Goal: Information Seeking & Learning: Understand process/instructions

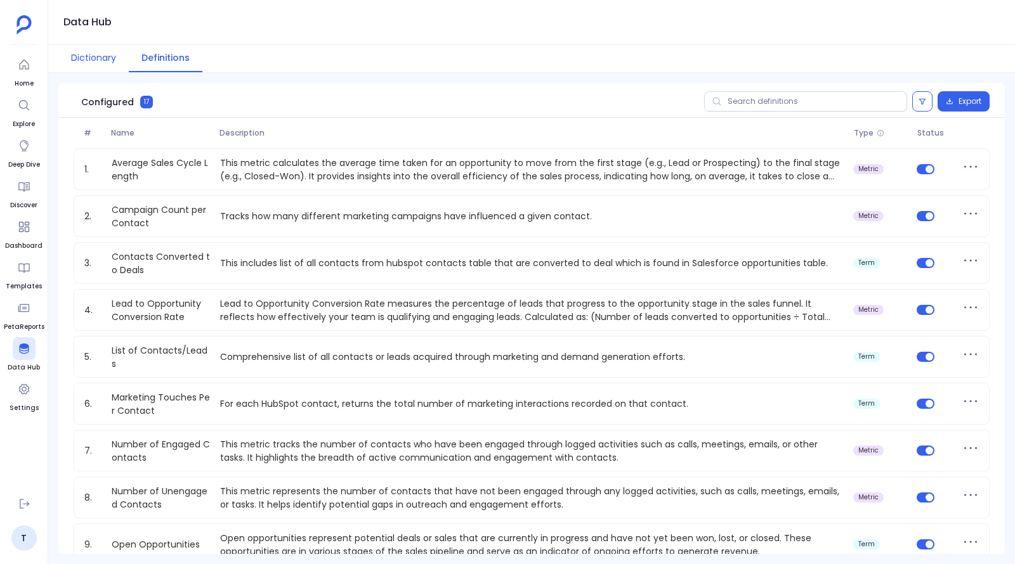
click at [103, 51] on button "Dictionary" at bounding box center [93, 58] width 70 height 27
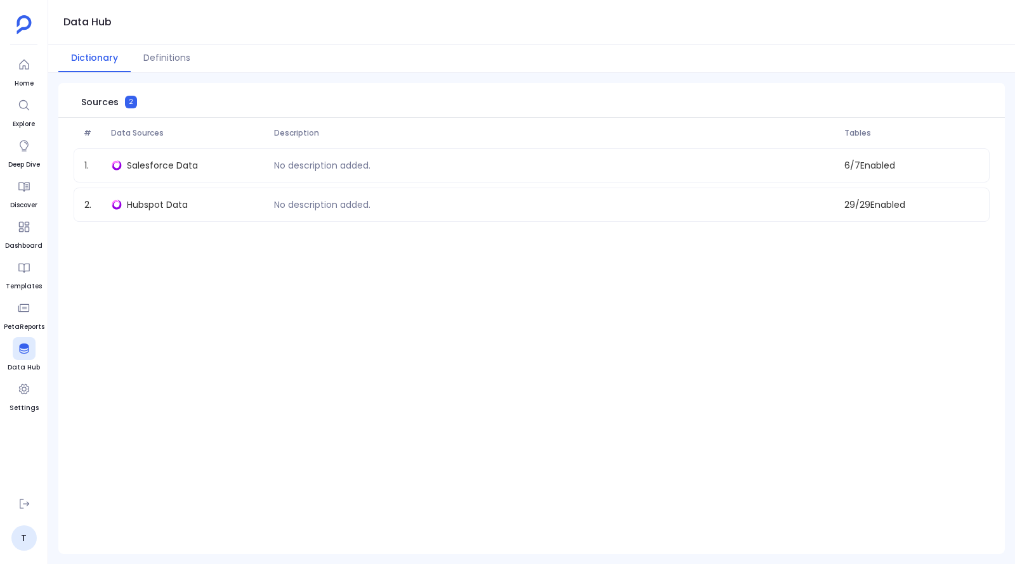
click at [94, 63] on button "Dictionary" at bounding box center [94, 58] width 72 height 27
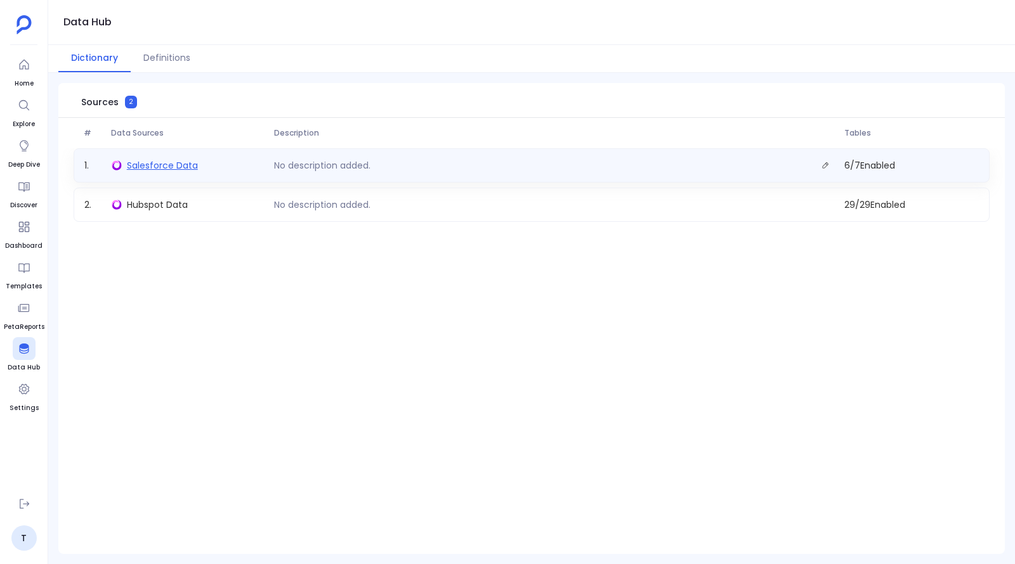
click at [149, 166] on span "Salesforce Data" at bounding box center [162, 165] width 71 height 13
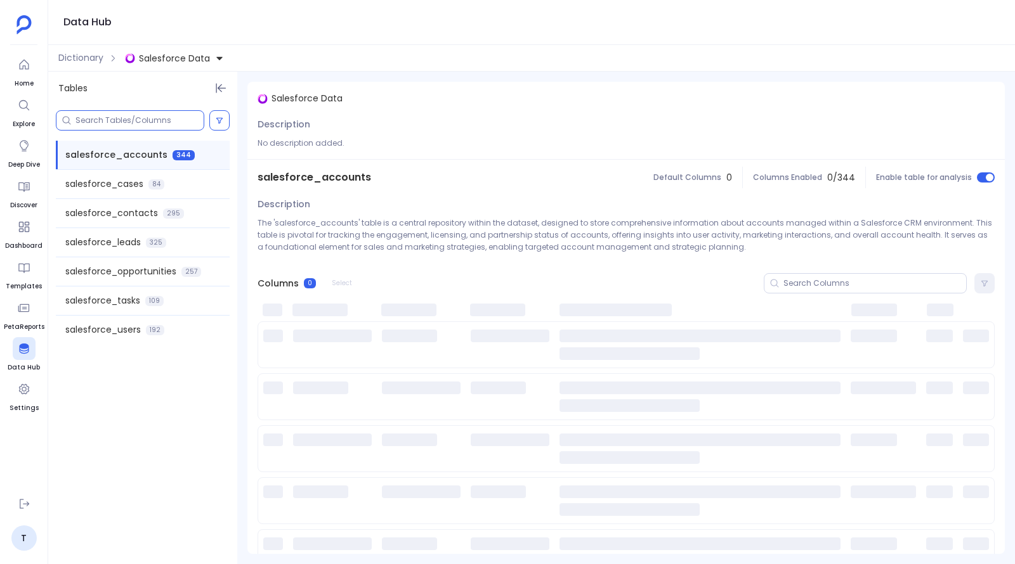
click at [147, 115] on input at bounding box center [139, 120] width 128 height 10
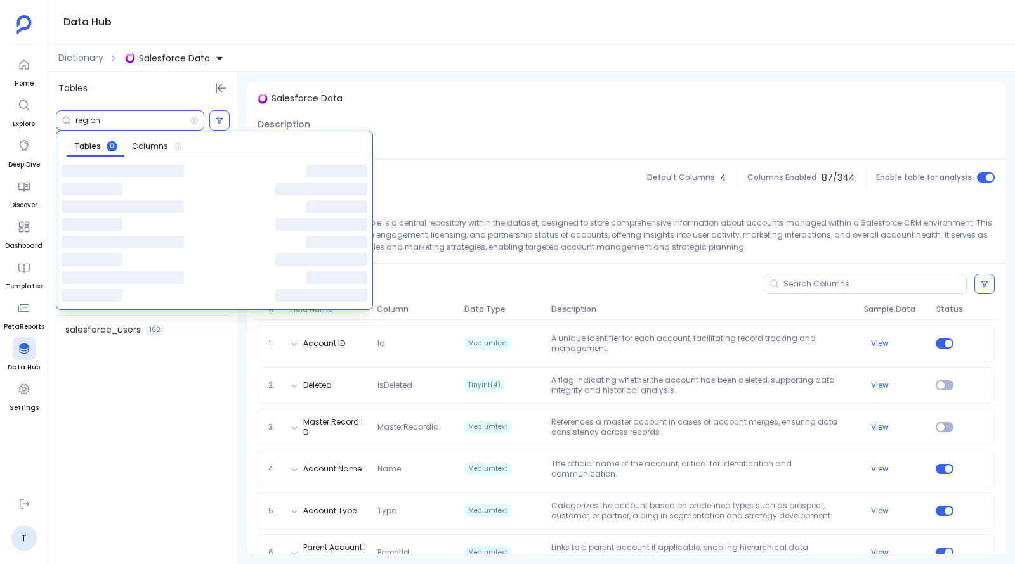
type input "region"
click at [166, 153] on link "Columns 1" at bounding box center [156, 146] width 65 height 20
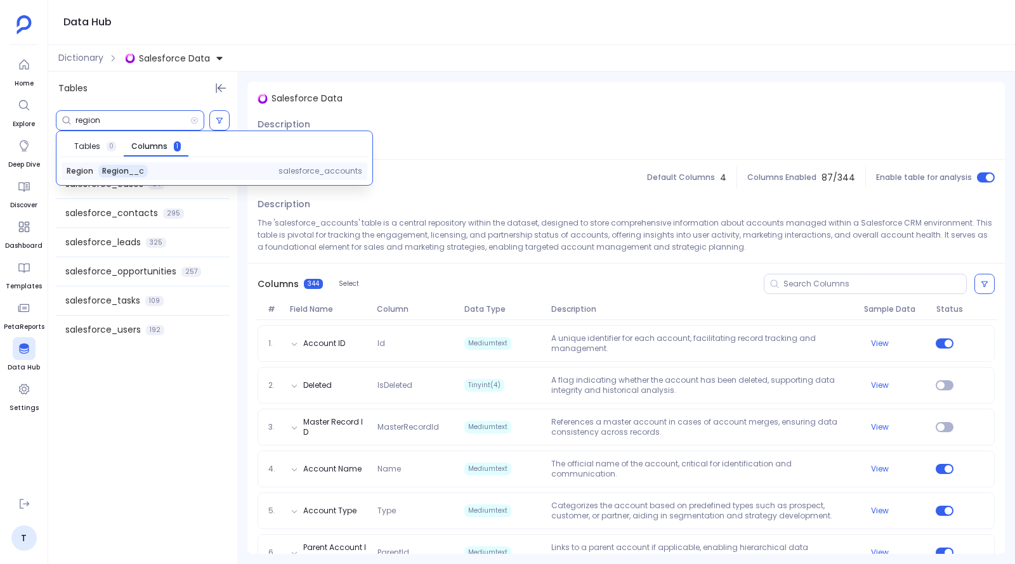
click at [118, 173] on span "Region __c" at bounding box center [123, 171] width 42 height 10
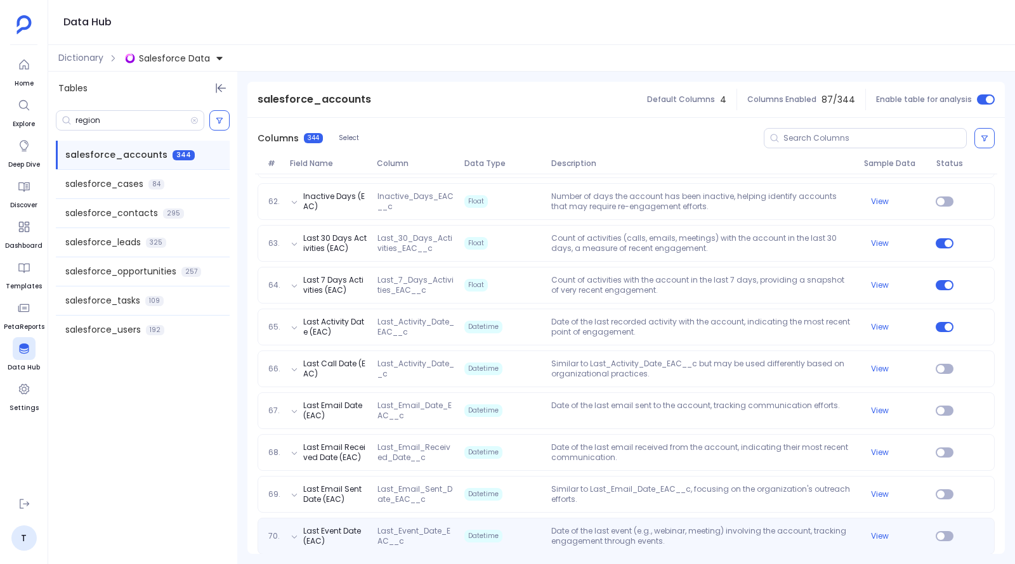
scroll to position [3063, 0]
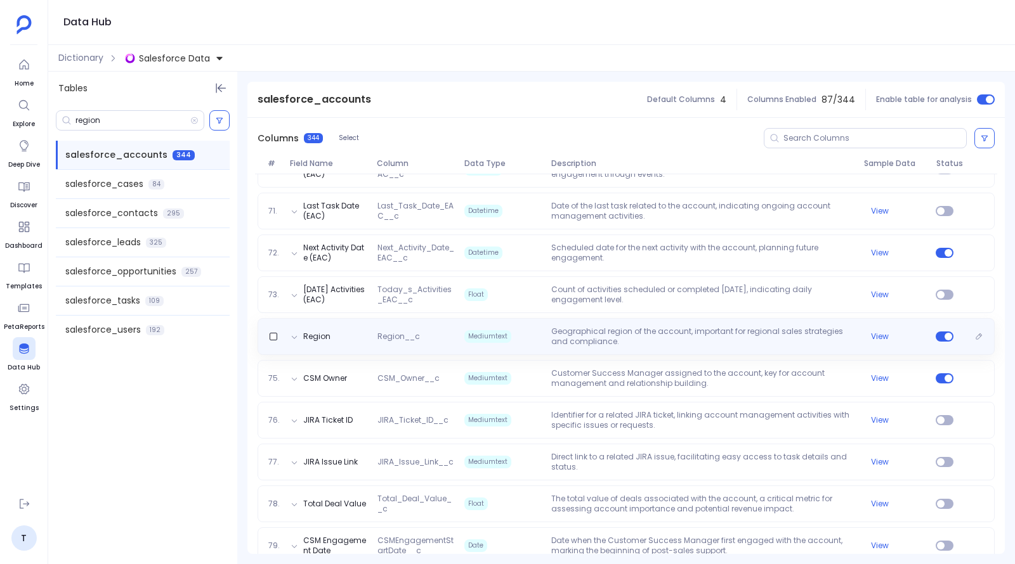
click at [691, 327] on p "Geographical region of the account, important for regional sales strategies and…" at bounding box center [702, 337] width 312 height 20
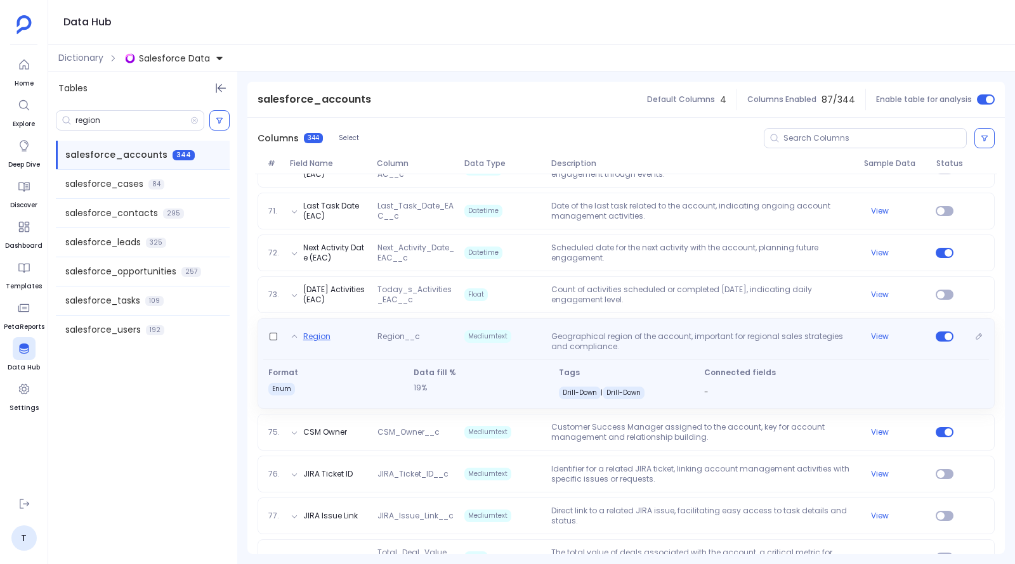
click at [320, 339] on button "Region" at bounding box center [316, 337] width 27 height 10
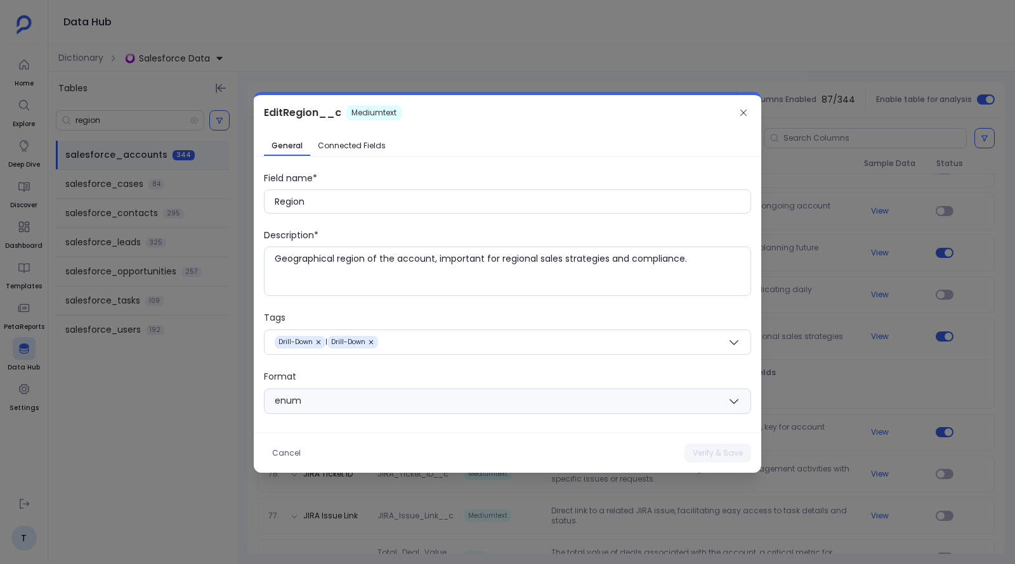
click at [840, 229] on div at bounding box center [507, 282] width 1015 height 564
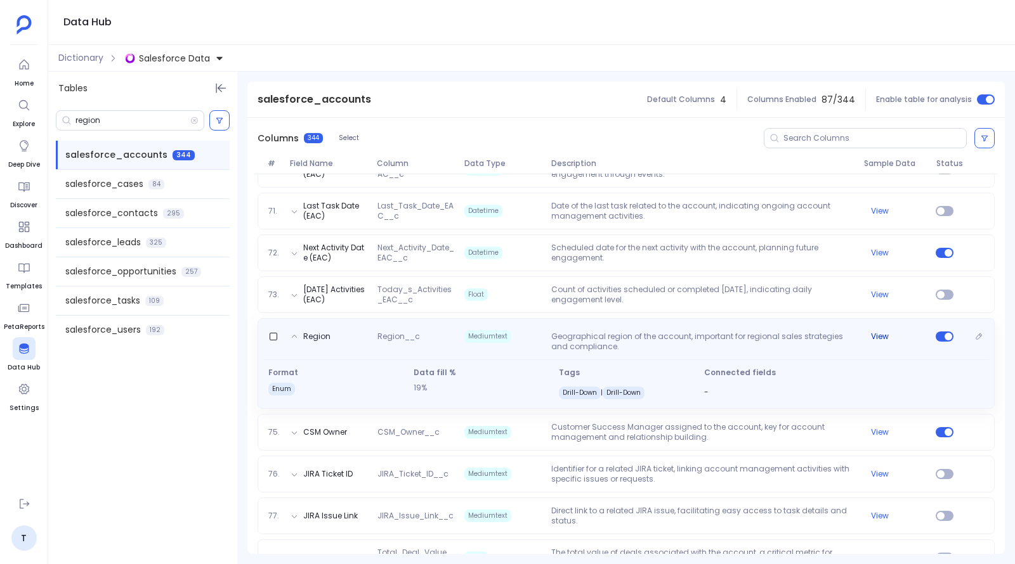
click at [878, 332] on button "View" at bounding box center [880, 337] width 18 height 10
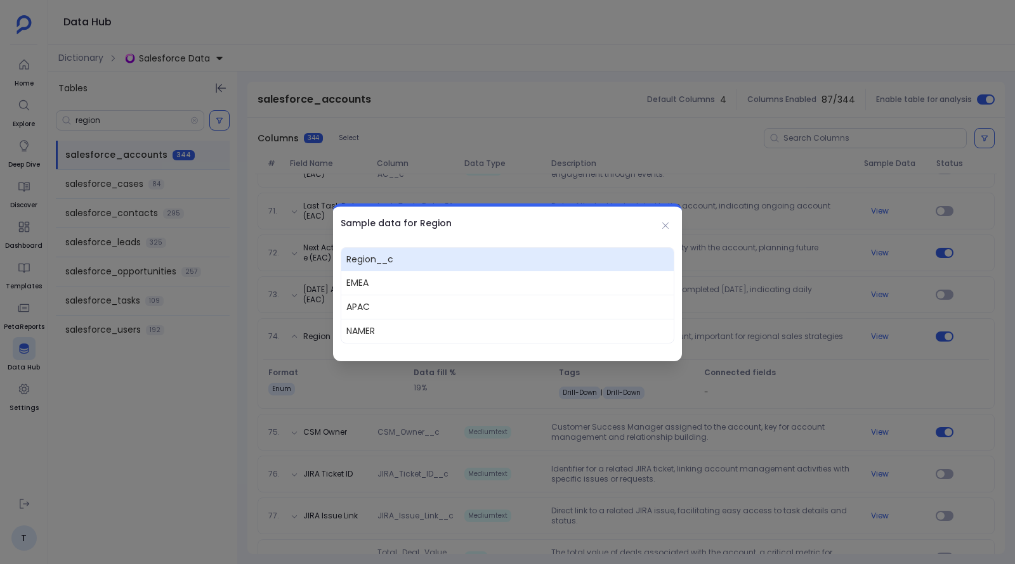
click at [763, 334] on div at bounding box center [507, 282] width 1015 height 564
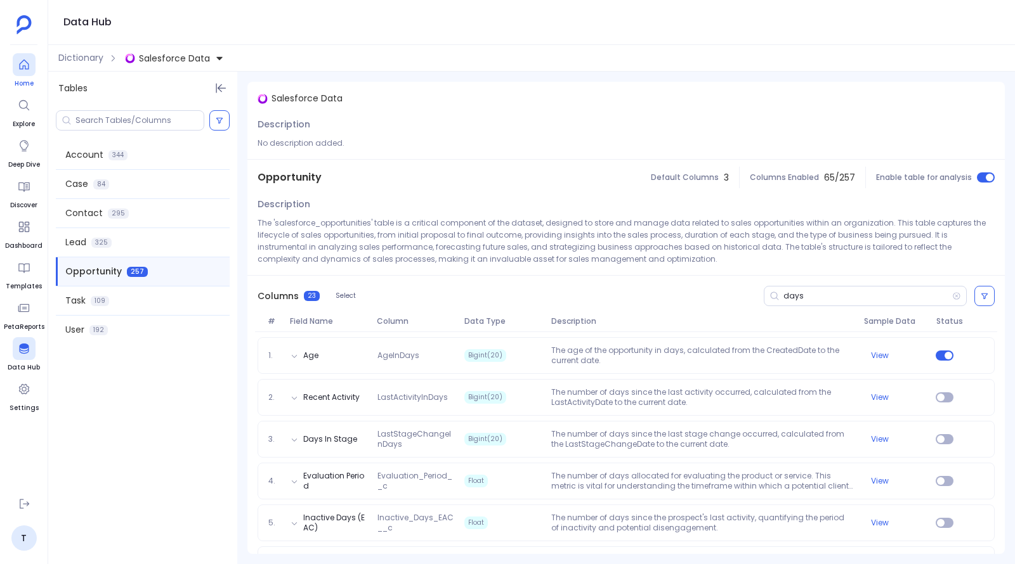
scroll to position [750, 0]
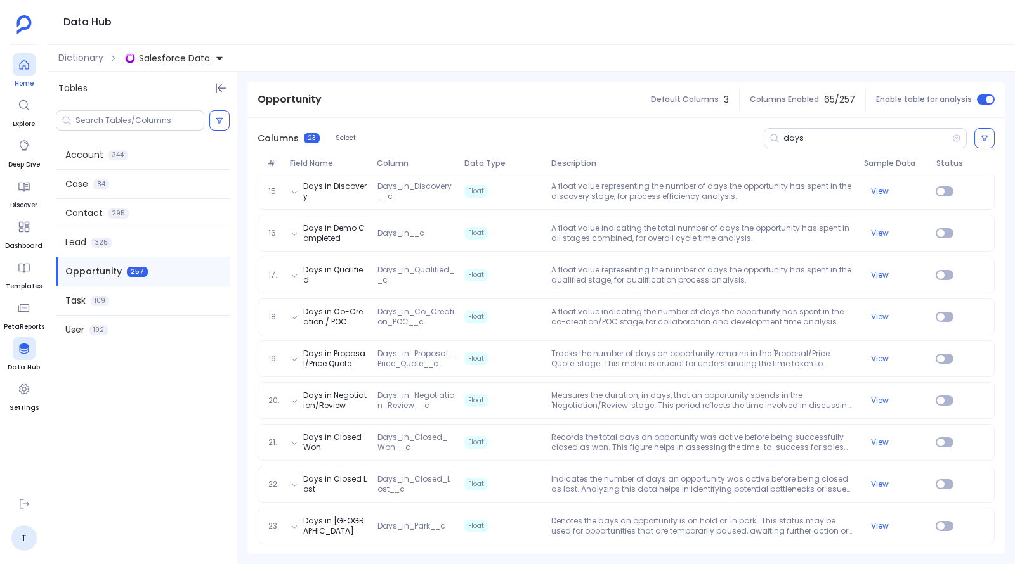
click at [25, 66] on icon at bounding box center [24, 65] width 10 height 10
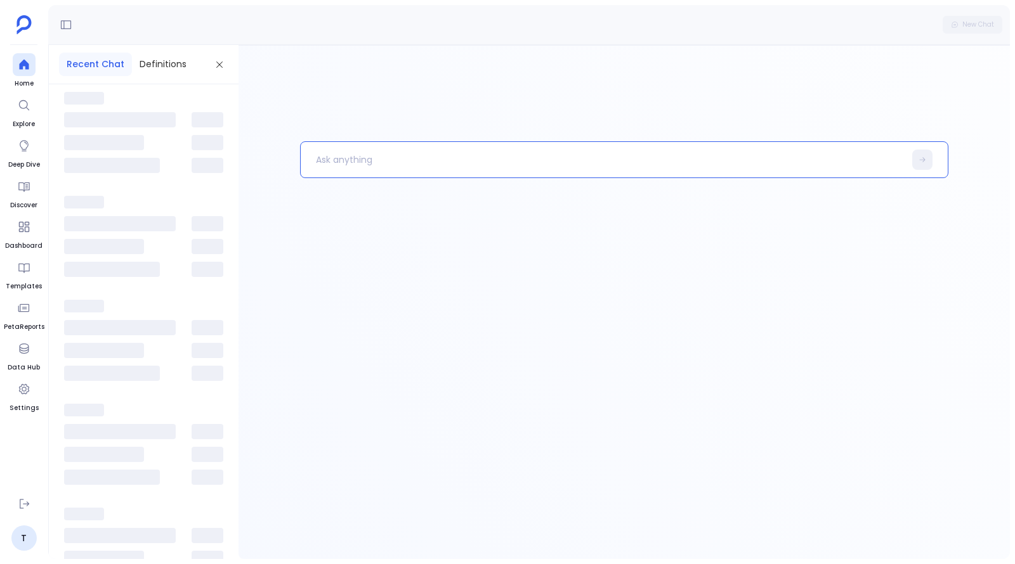
click at [377, 160] on p at bounding box center [602, 159] width 603 height 33
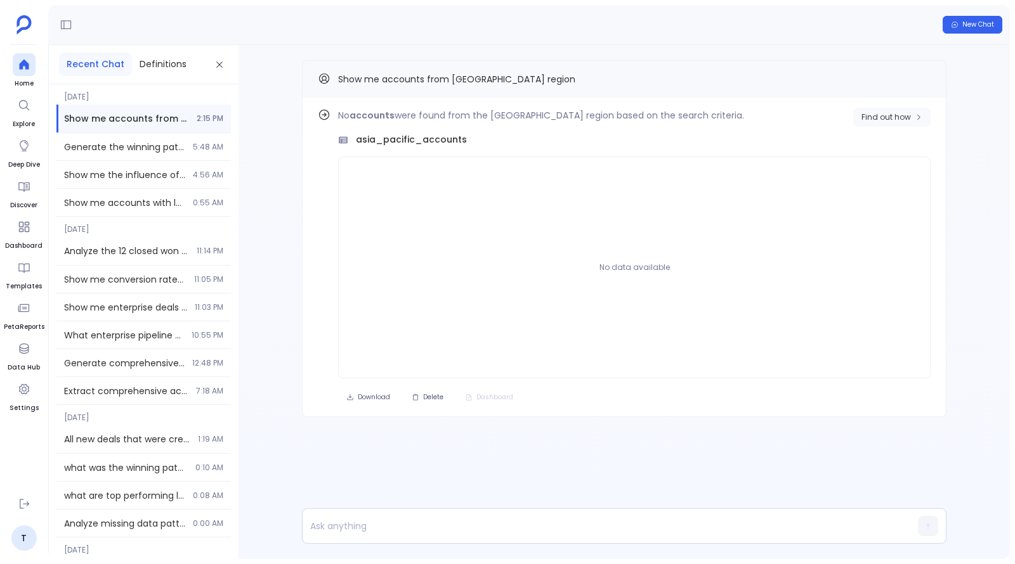
click at [880, 113] on span "Find out how" at bounding box center [885, 117] width 49 height 10
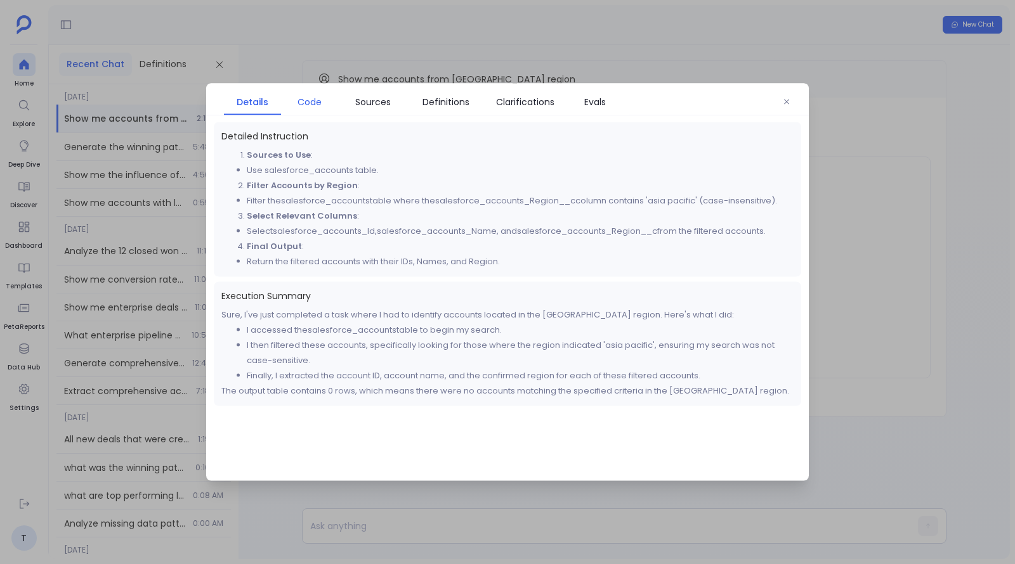
click at [304, 101] on span "Code" at bounding box center [309, 102] width 24 height 14
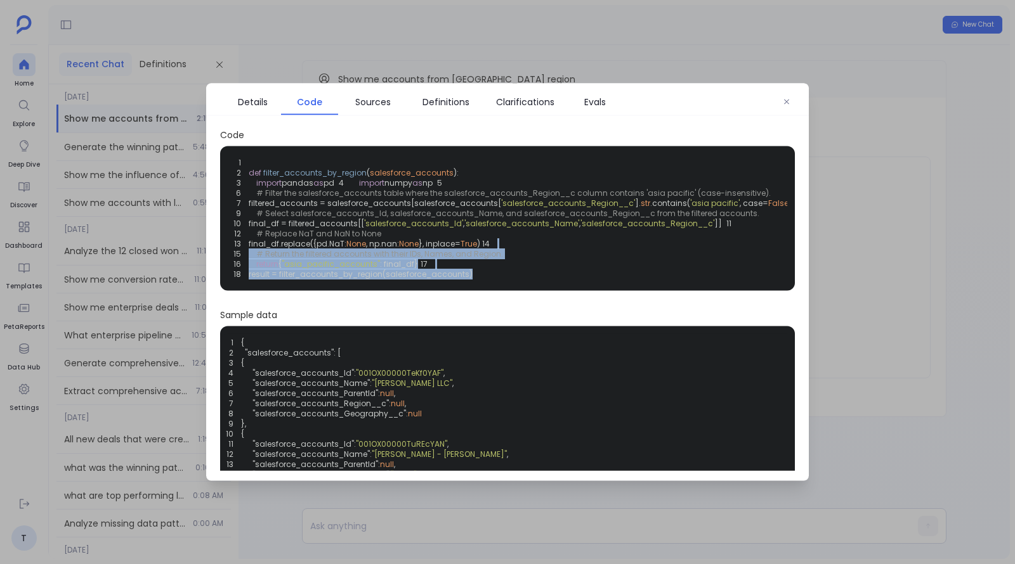
drag, startPoint x: 479, startPoint y: 338, endPoint x: 281, endPoint y: 295, distance: 202.5
click at [281, 283] on div "1 2 def filter_accounts_by_region ( salesforce_accounts ): 3 import pandas as p…" at bounding box center [507, 218] width 559 height 129
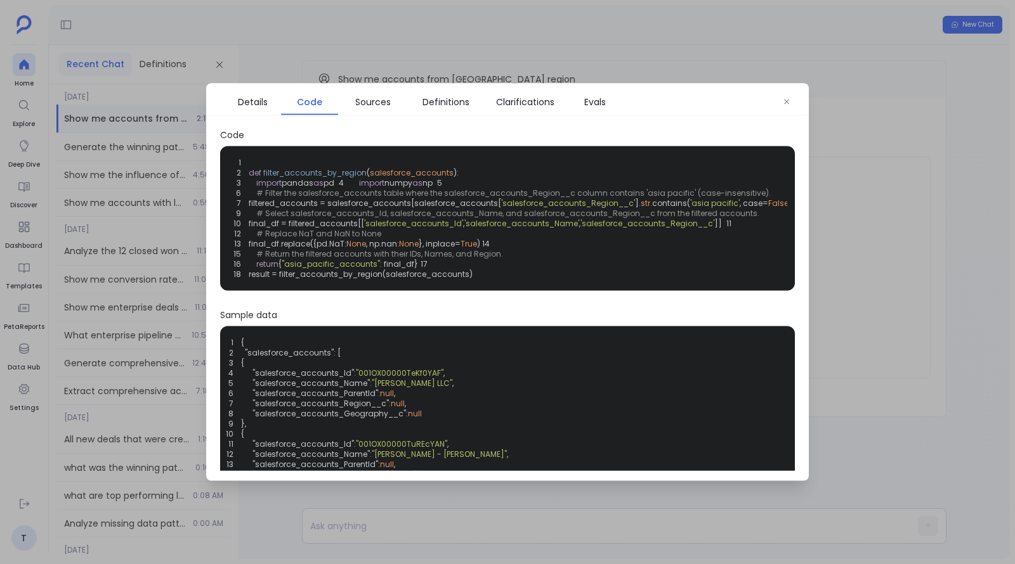
click at [281, 283] on div "1 2 def filter_accounts_by_region ( salesforce_accounts ): 3 import pandas as p…" at bounding box center [507, 218] width 559 height 129
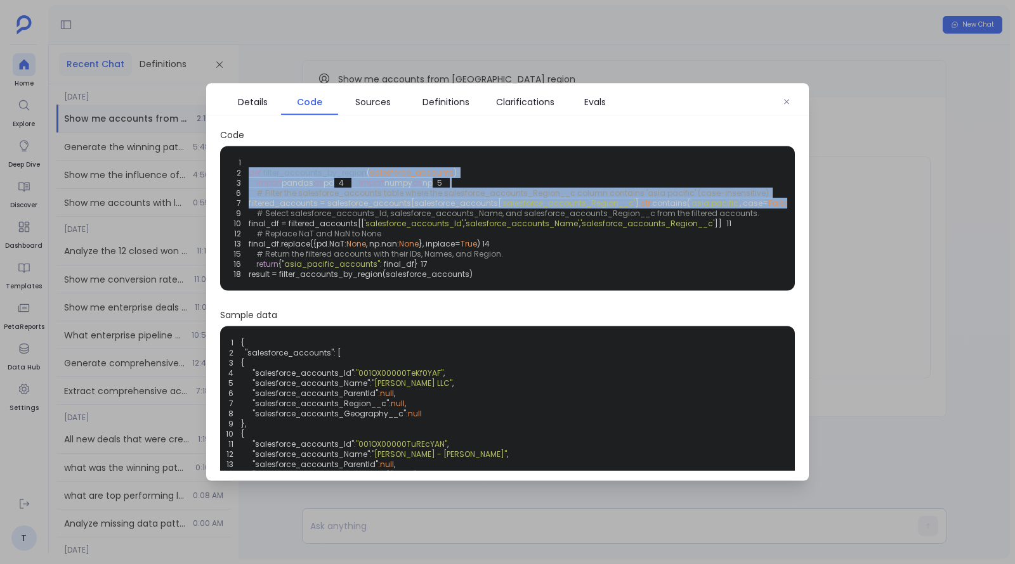
drag, startPoint x: 249, startPoint y: 174, endPoint x: 592, endPoint y: 237, distance: 348.7
click at [592, 237] on div "1 2 def filter_accounts_by_region ( salesforce_accounts ): 3 import pandas as p…" at bounding box center [507, 218] width 559 height 129
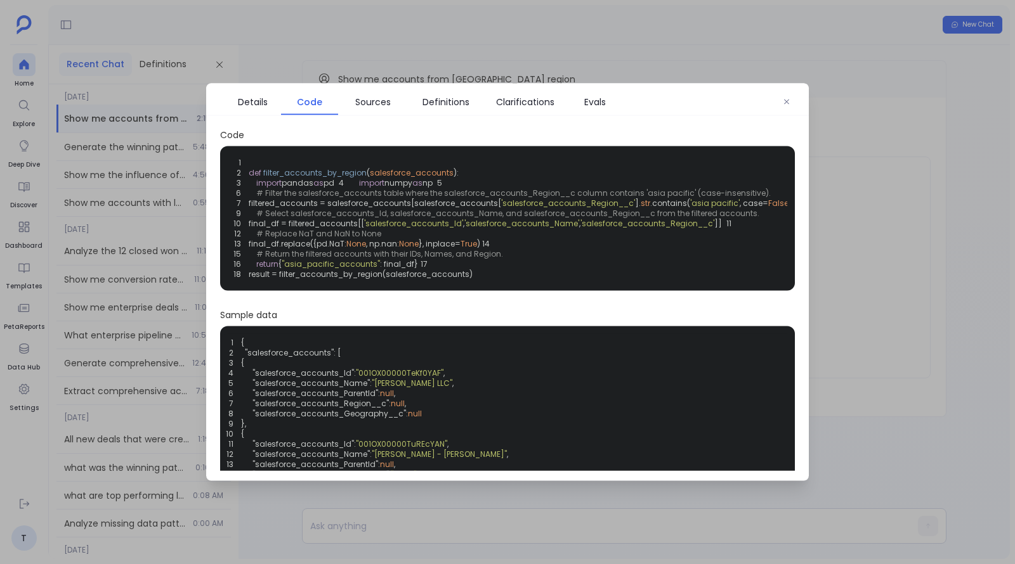
click at [932, 204] on div at bounding box center [507, 282] width 1015 height 564
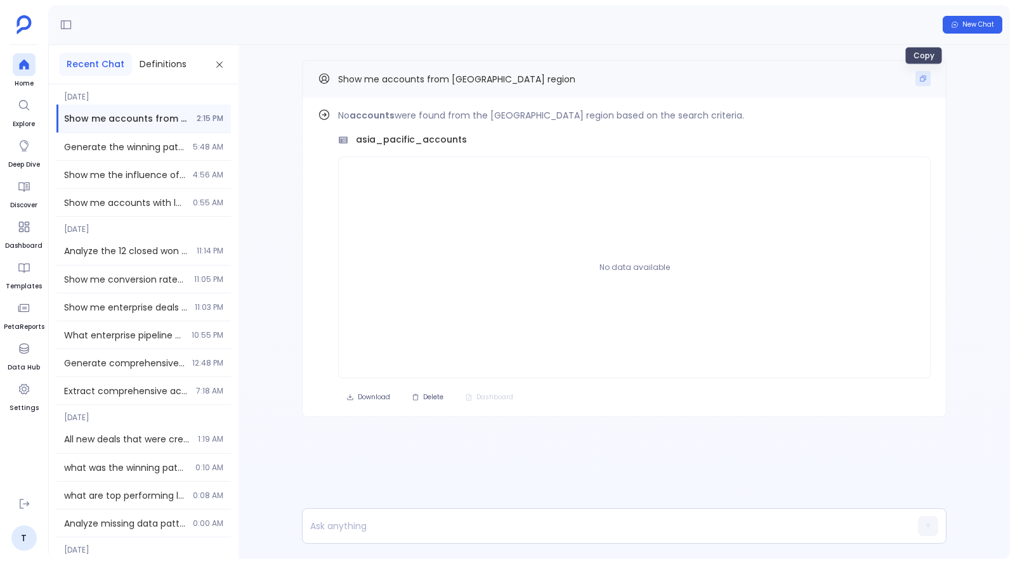
click at [922, 84] on button "Copy" at bounding box center [922, 78] width 15 height 15
click at [428, 395] on span "Delete" at bounding box center [433, 397] width 20 height 9
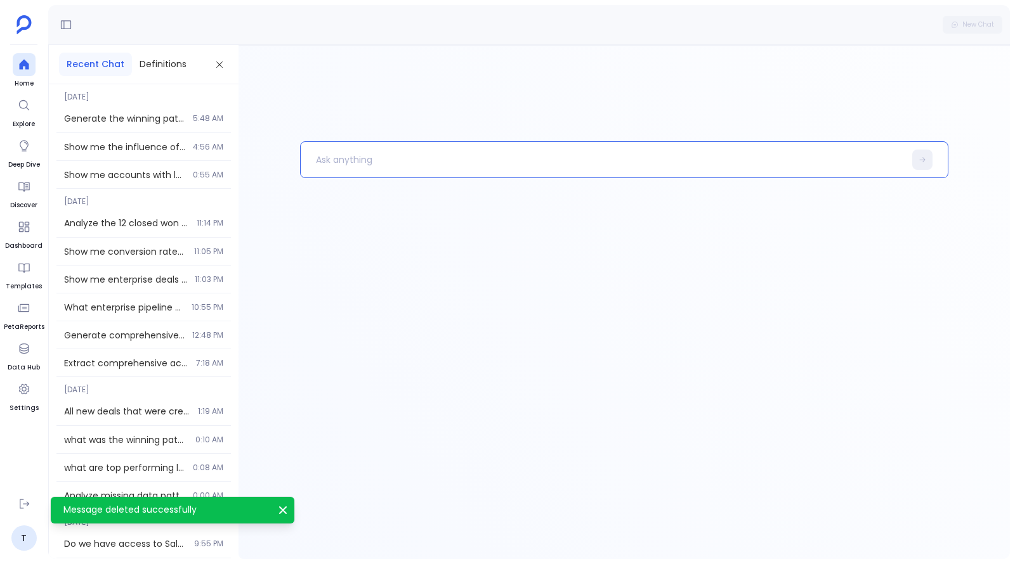
click at [430, 156] on p at bounding box center [602, 159] width 603 height 33
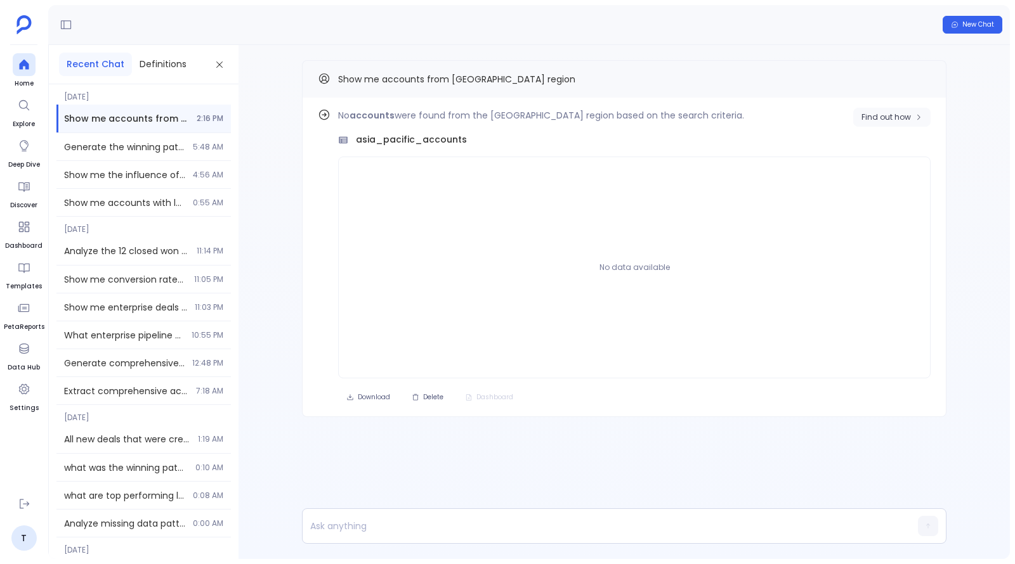
click at [916, 124] on button "Find out how" at bounding box center [891, 117] width 77 height 19
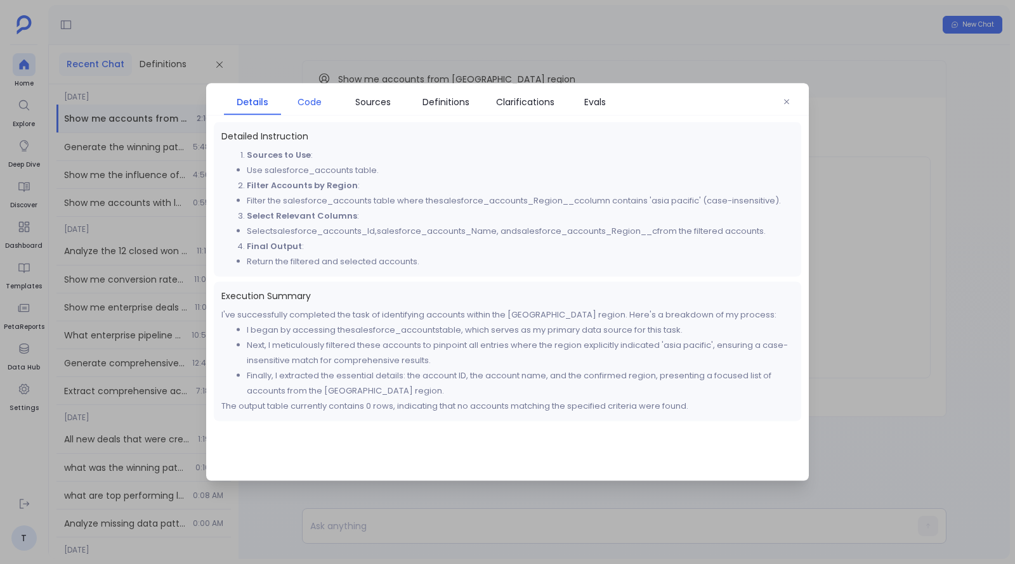
click at [315, 100] on span "Code" at bounding box center [309, 102] width 24 height 14
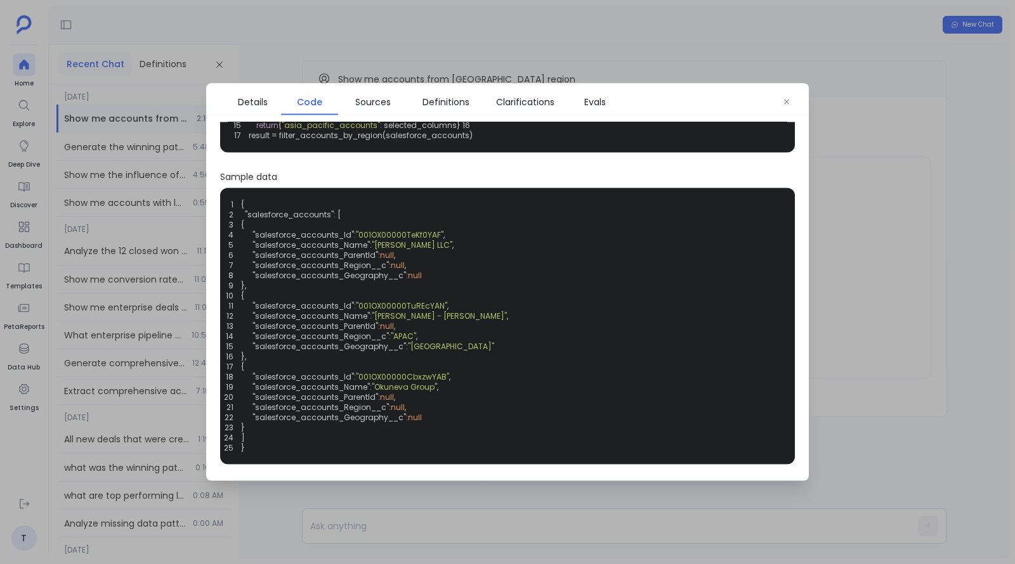
scroll to position [192, 0]
click at [879, 277] on div at bounding box center [507, 282] width 1015 height 564
